Goal: Information Seeking & Learning: Learn about a topic

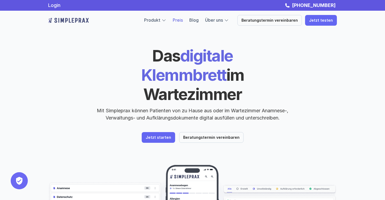
click at [183, 21] on link "Preis" at bounding box center [178, 19] width 10 height 5
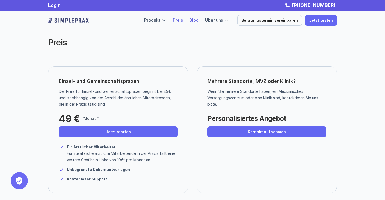
click at [199, 21] on link "Blog" at bounding box center [193, 19] width 9 height 5
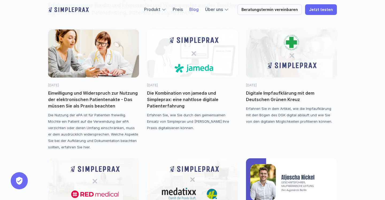
scroll to position [59, 0]
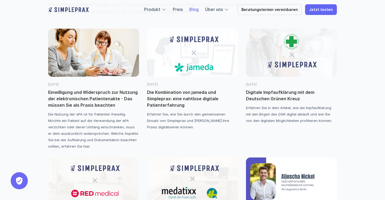
click at [105, 111] on div "Einwilligung und Widerspruch zur Nutzung der elektronischen Patientenakte - Das…" at bounding box center [93, 118] width 91 height 63
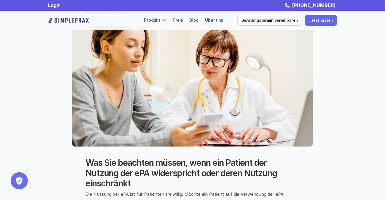
scroll to position [56, 0]
